Goal: Entertainment & Leisure: Consume media (video, audio)

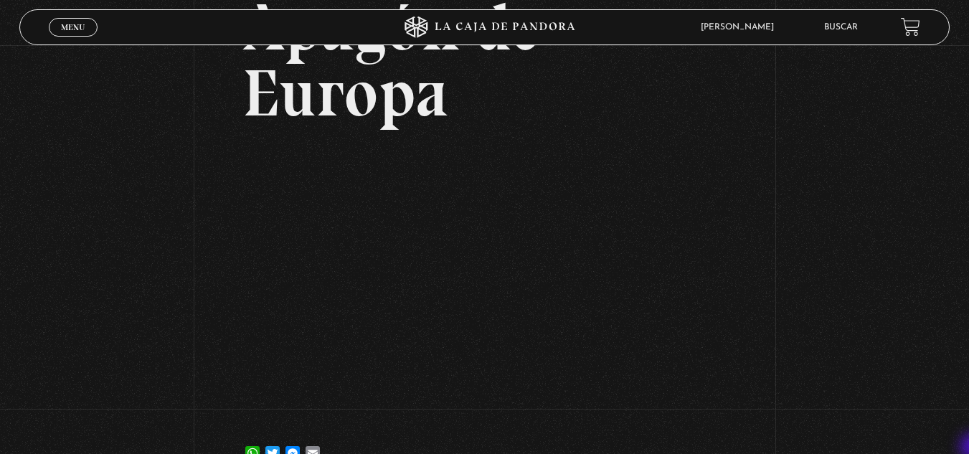
scroll to position [220, 0]
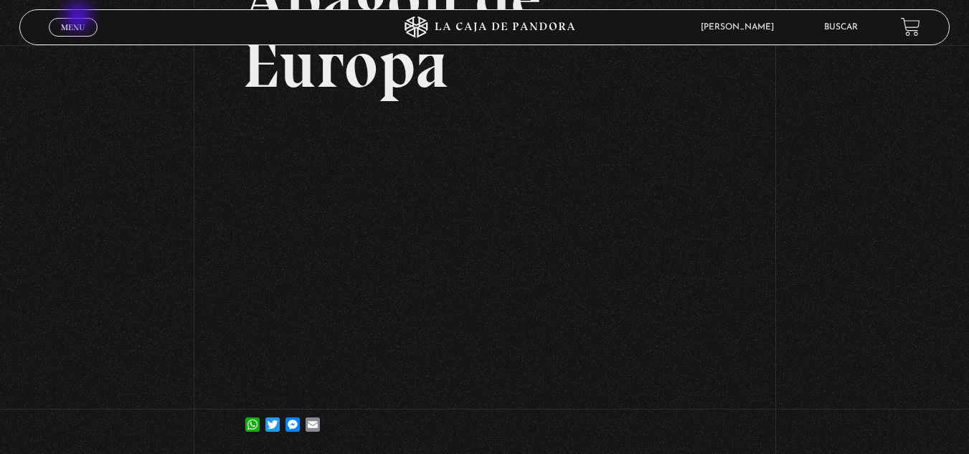
click at [80, 18] on link "Menu Cerrar" at bounding box center [73, 27] width 49 height 19
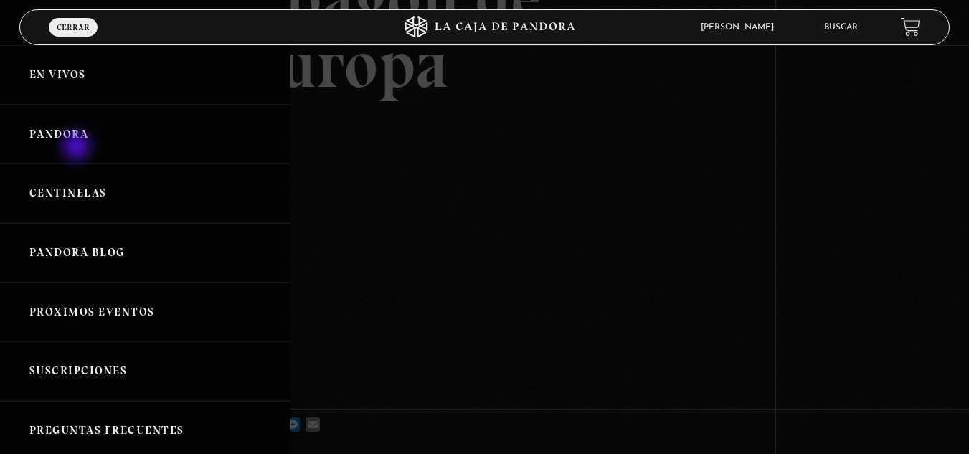
click at [78, 148] on link "Pandora" at bounding box center [145, 135] width 291 height 60
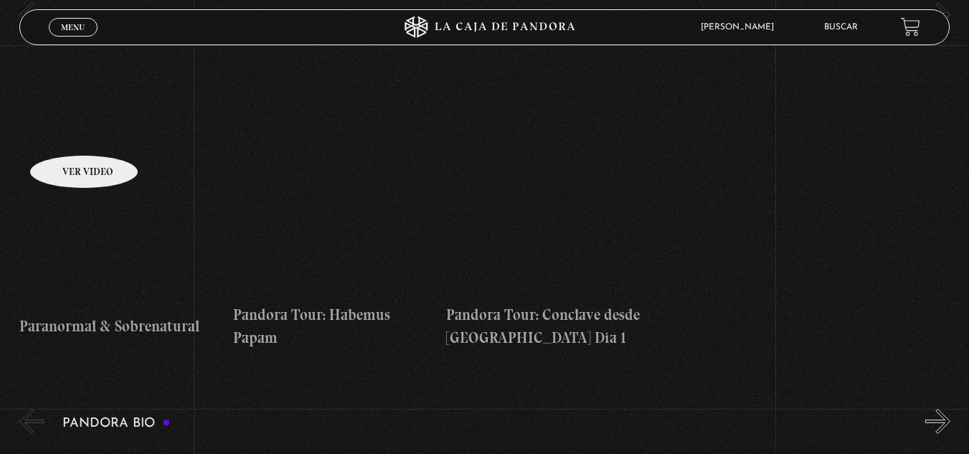
scroll to position [1177, 0]
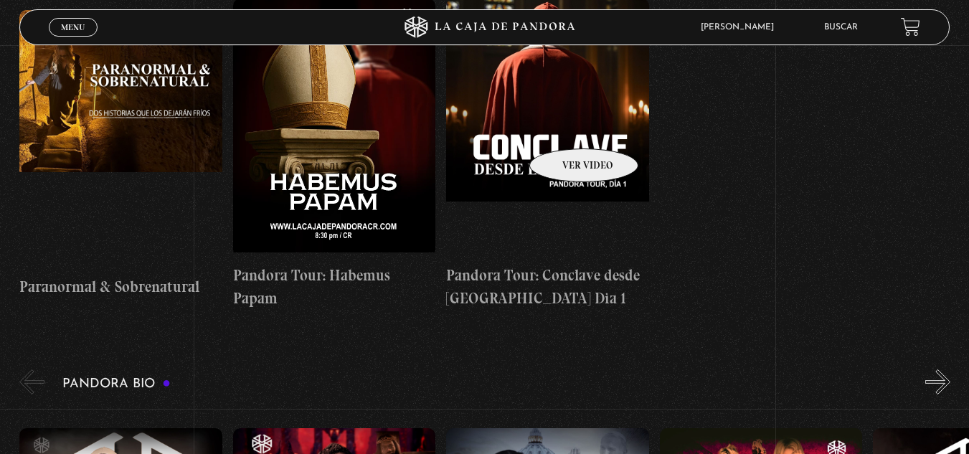
click at [565, 127] on figure at bounding box center [547, 128] width 203 height 258
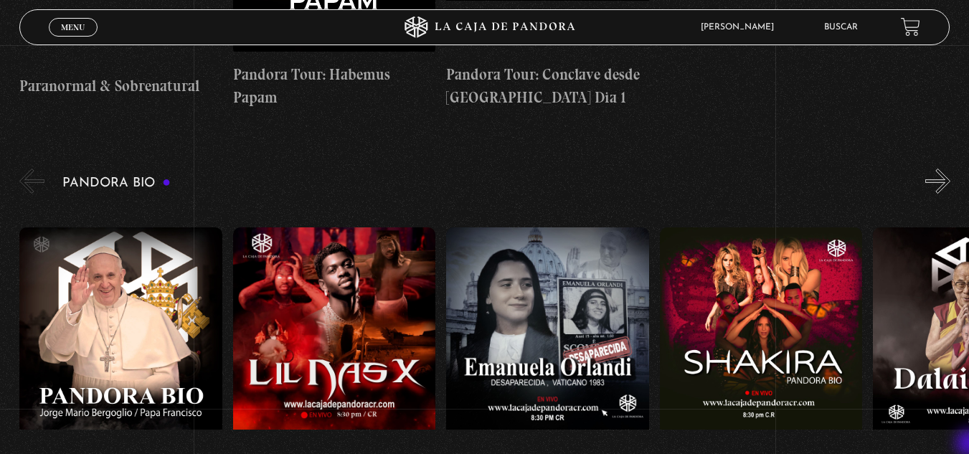
scroll to position [1406, 0]
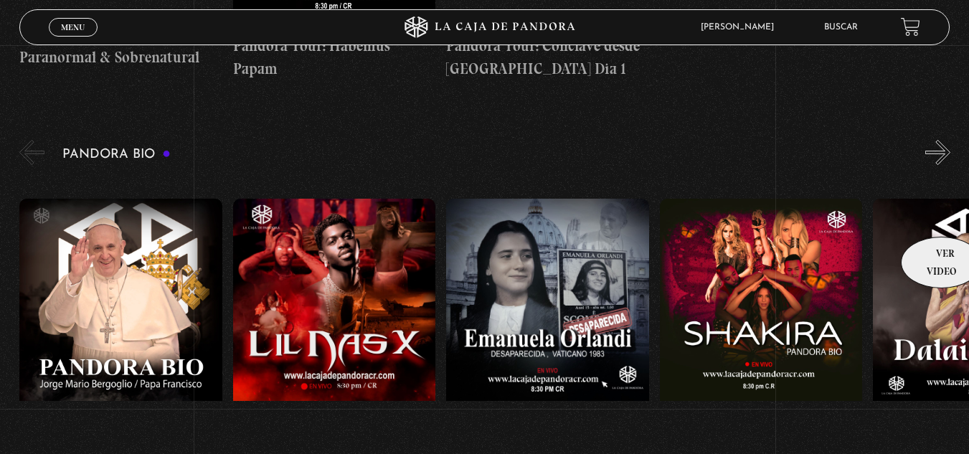
click at [937, 215] on figure at bounding box center [974, 328] width 203 height 258
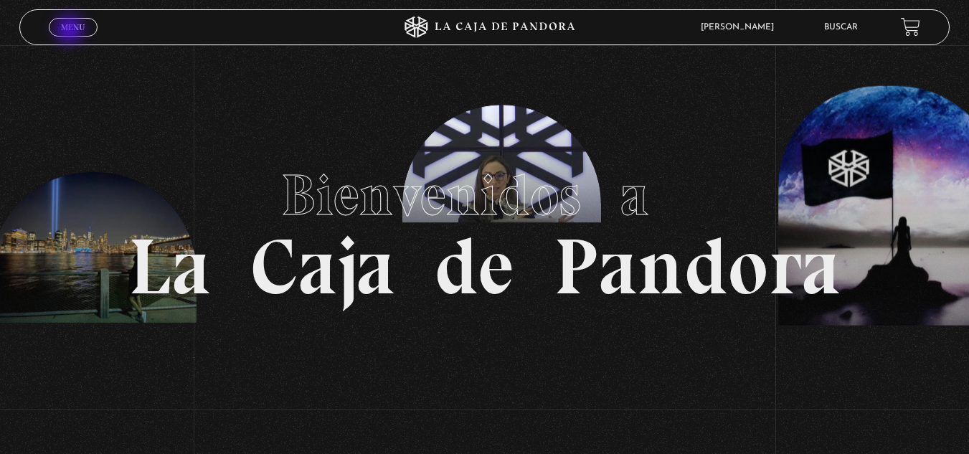
click at [71, 31] on span "Menu" at bounding box center [73, 27] width 24 height 9
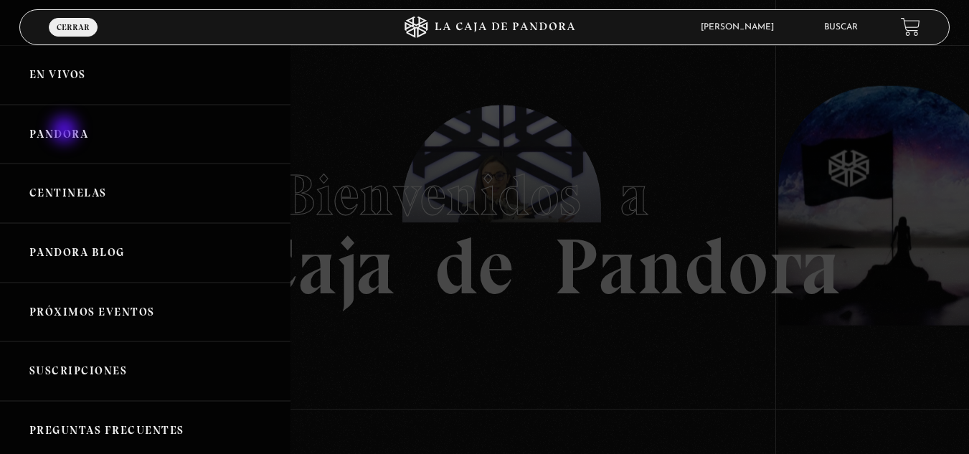
click at [66, 131] on link "Pandora" at bounding box center [145, 135] width 291 height 60
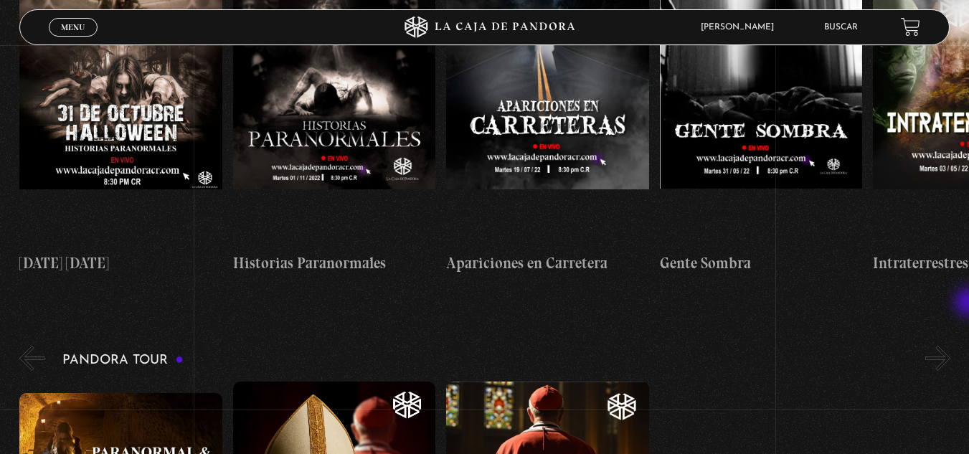
scroll to position [1190, 0]
